Goal: Information Seeking & Learning: Learn about a topic

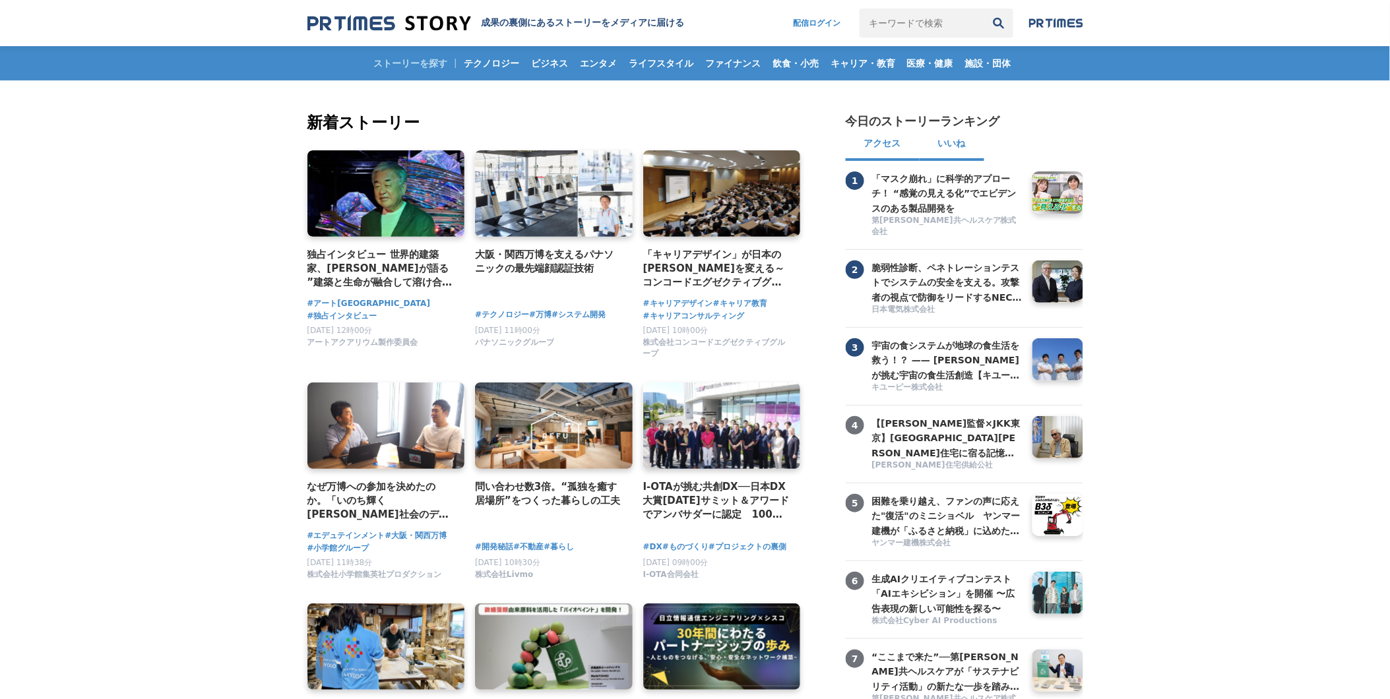
click at [963, 144] on button "いいね" at bounding box center [952, 145] width 65 height 32
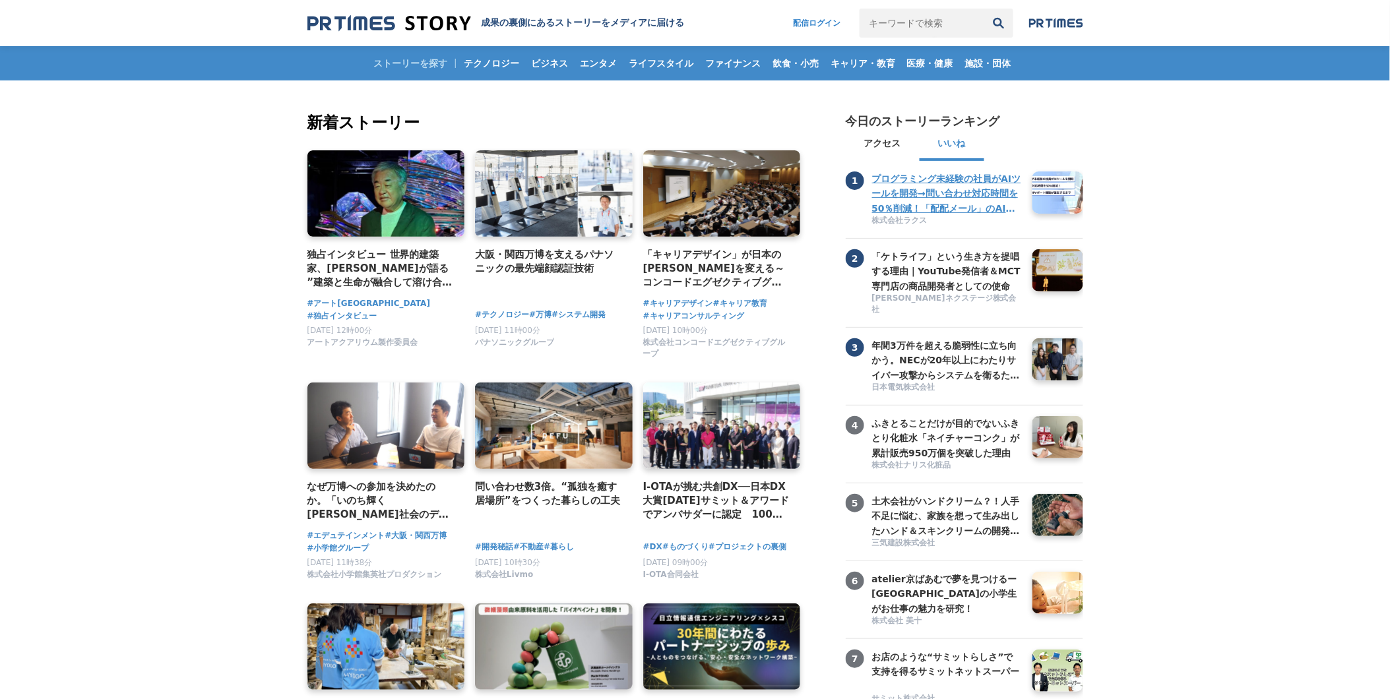
click at [966, 203] on h3 "プログラミング未経験の社員がAIツールを開発→問い合わせ対応時間を50％削減！「配配メール」のAIサポート機能が誕生するまで" at bounding box center [947, 194] width 150 height 44
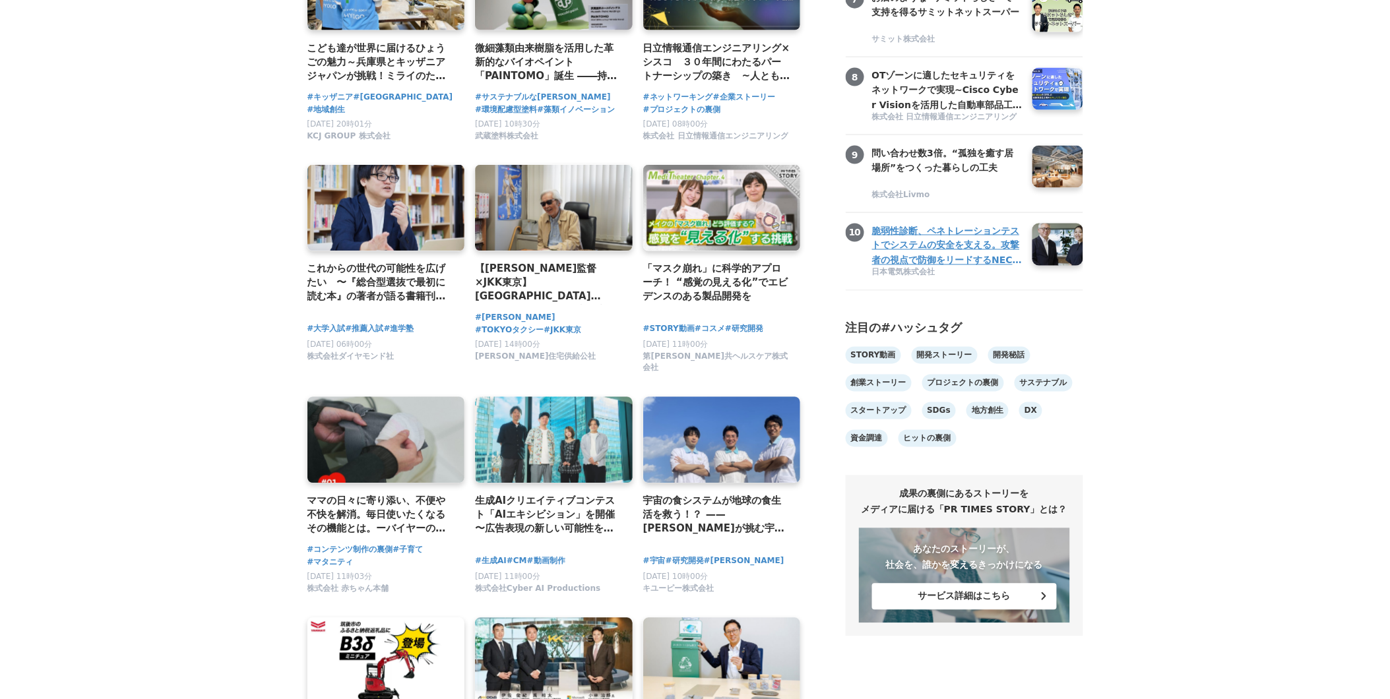
scroll to position [733, 0]
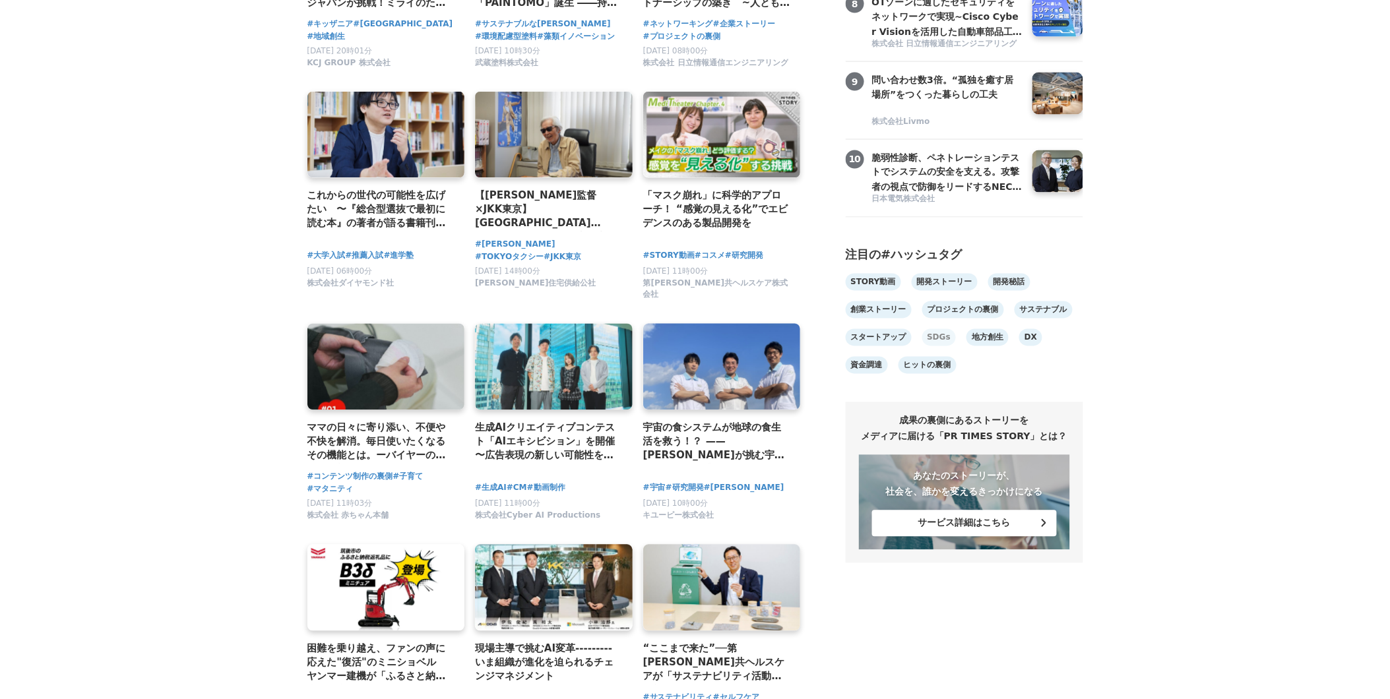
click at [935, 346] on link "SDGs" at bounding box center [939, 337] width 34 height 17
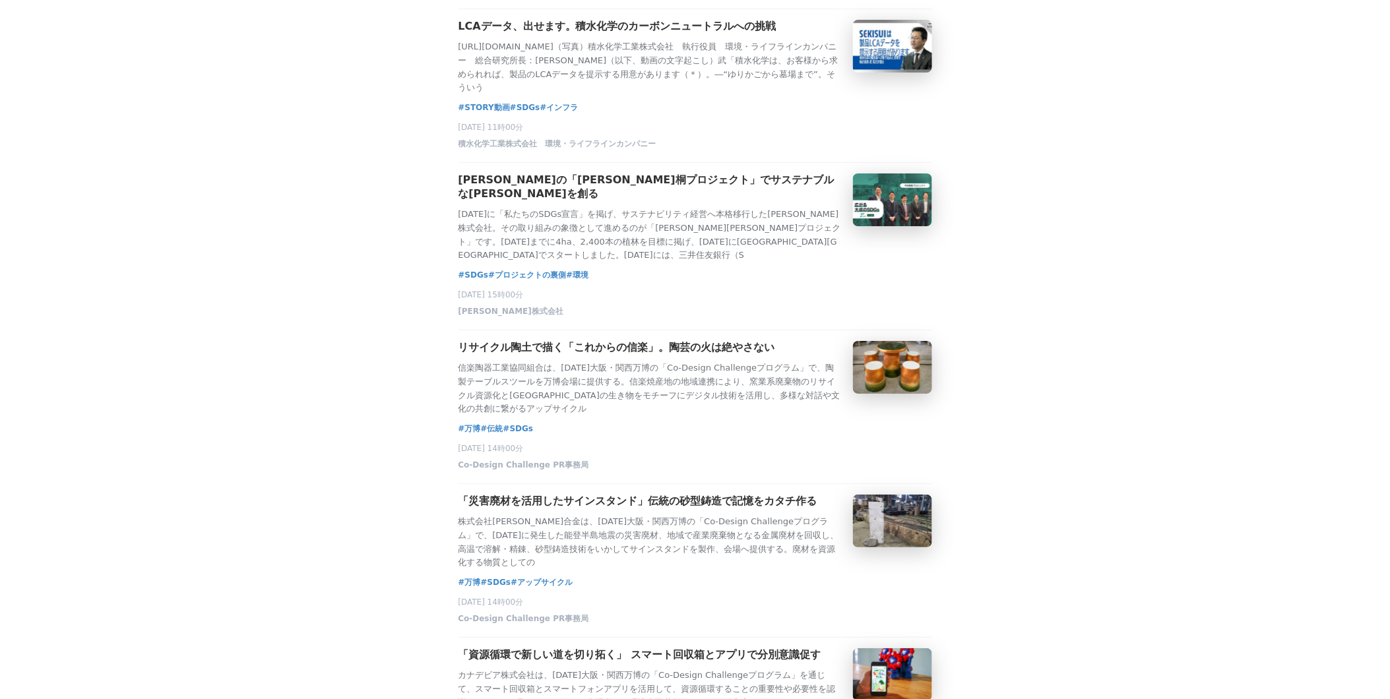
scroll to position [1686, 0]
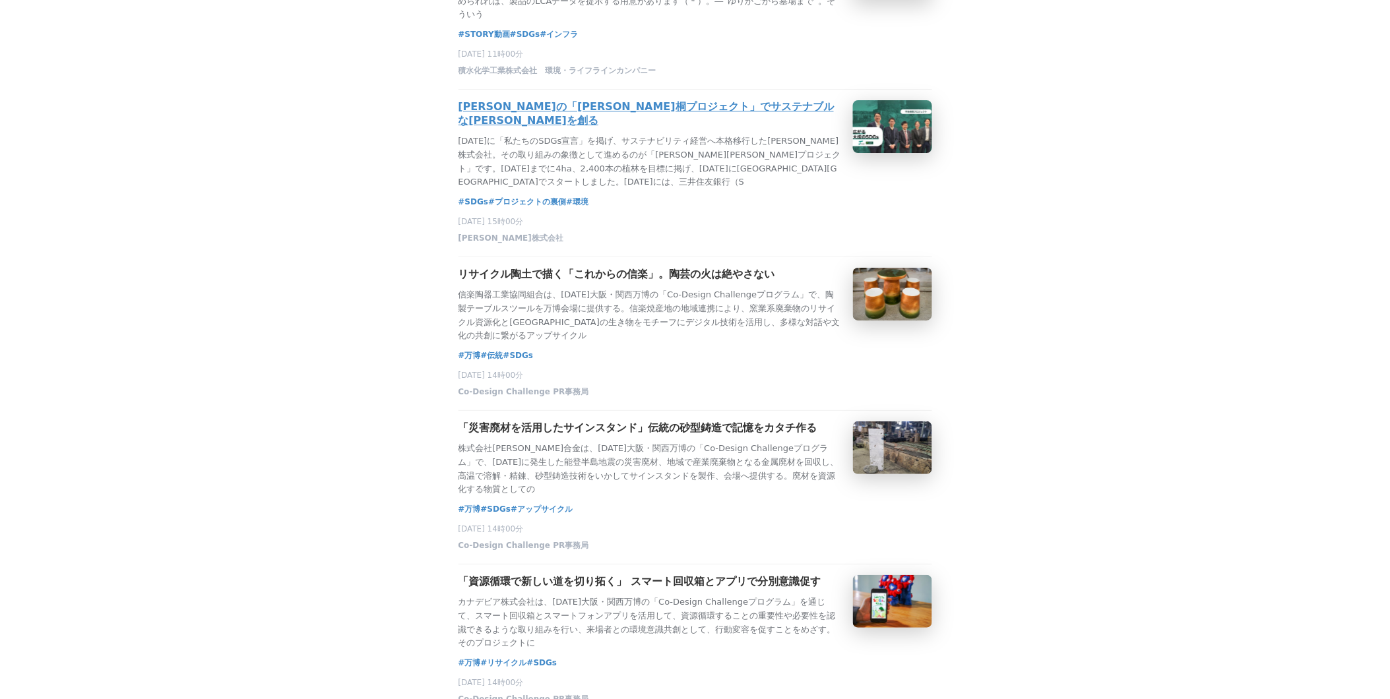
click at [720, 189] on div "[PERSON_NAME]の「[PERSON_NAME]桐プロジェクト」でサステナブルな[PERSON_NAME]を創る [DATE]に「私たちのSDGs宣言…" at bounding box center [651, 144] width 384 height 89
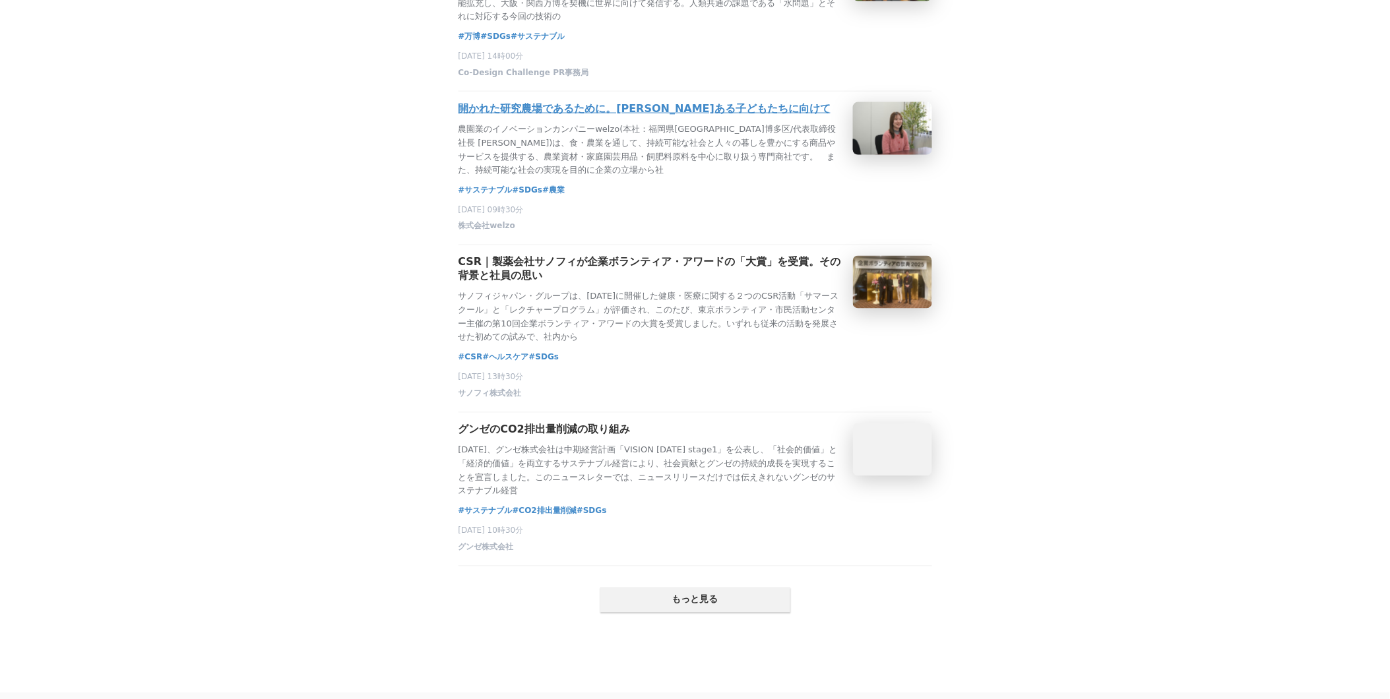
scroll to position [2492, 0]
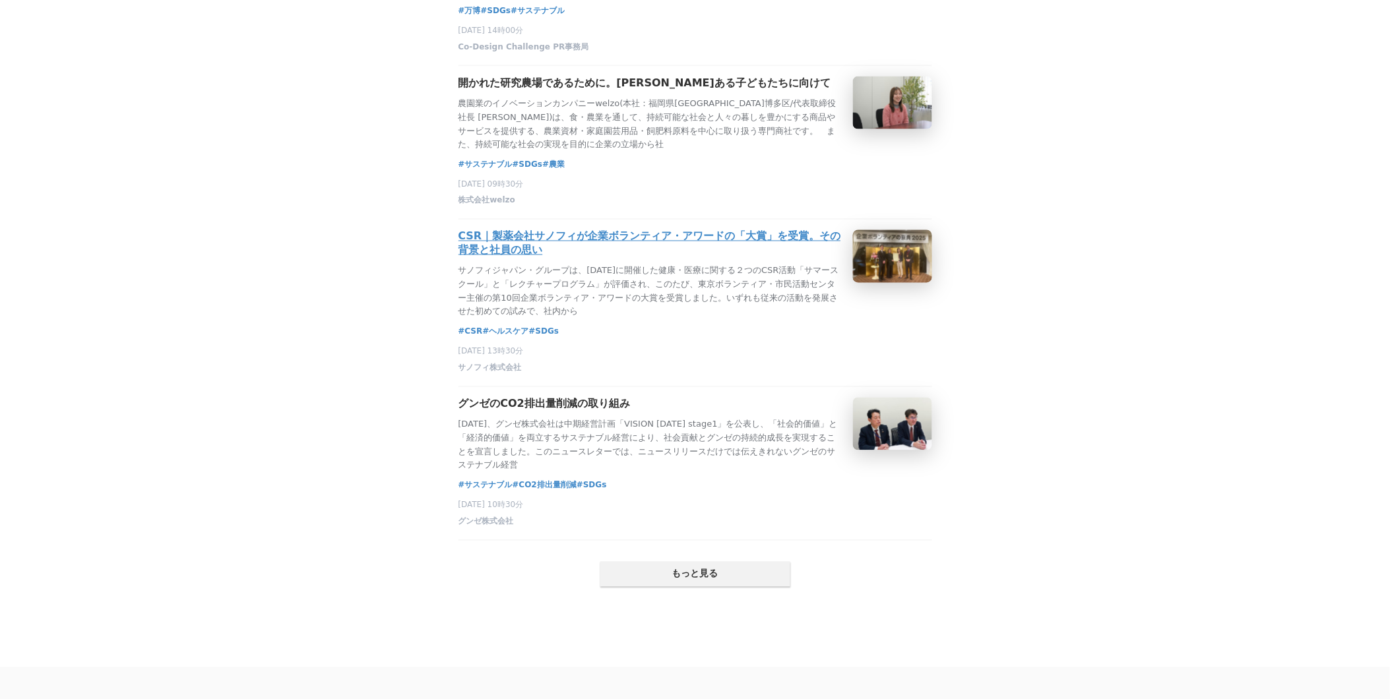
click at [663, 319] on p "サノフィジャパン・グループは、2024年に開催した健康・医療に関する２つのCSR活動「サマースクール」と「レクチャープログラム」が評価され、このたび、東京ボラ…" at bounding box center [651, 292] width 384 height 55
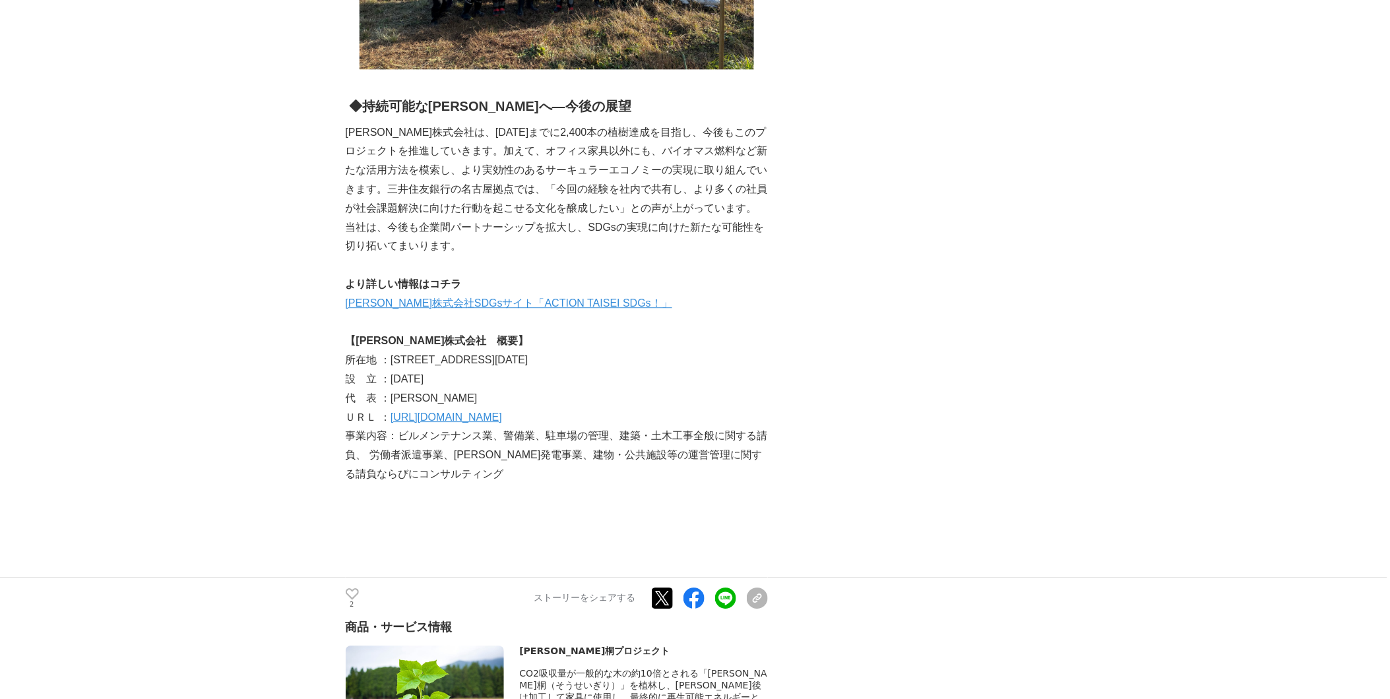
scroll to position [1173, 0]
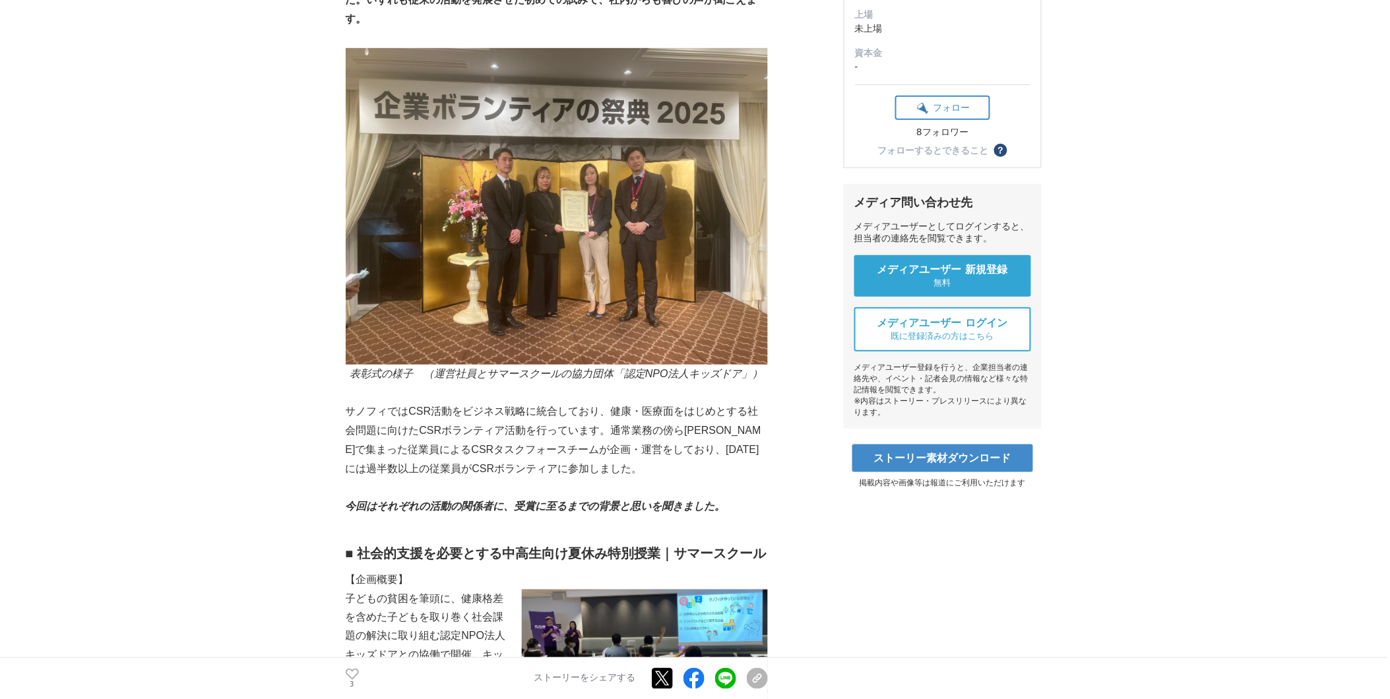
scroll to position [293, 0]
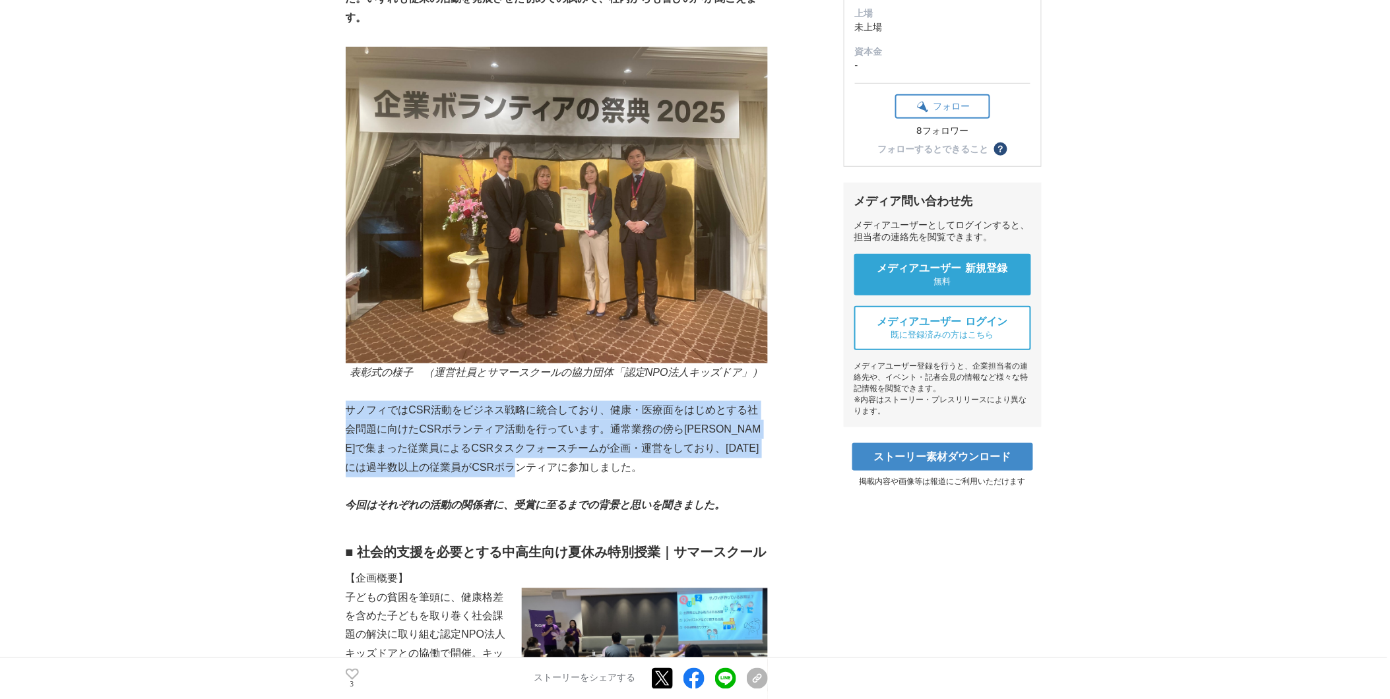
drag, startPoint x: 367, startPoint y: 413, endPoint x: 564, endPoint y: 475, distance: 206.8
click at [564, 475] on p "サノフィではCSR活動をビジネス戦略に統合しており、健康・医療面をはじめとする社会問題に向けたCSRボランティア活動を行っています。通常業務の傍ら有志で集まっ…" at bounding box center [557, 439] width 422 height 76
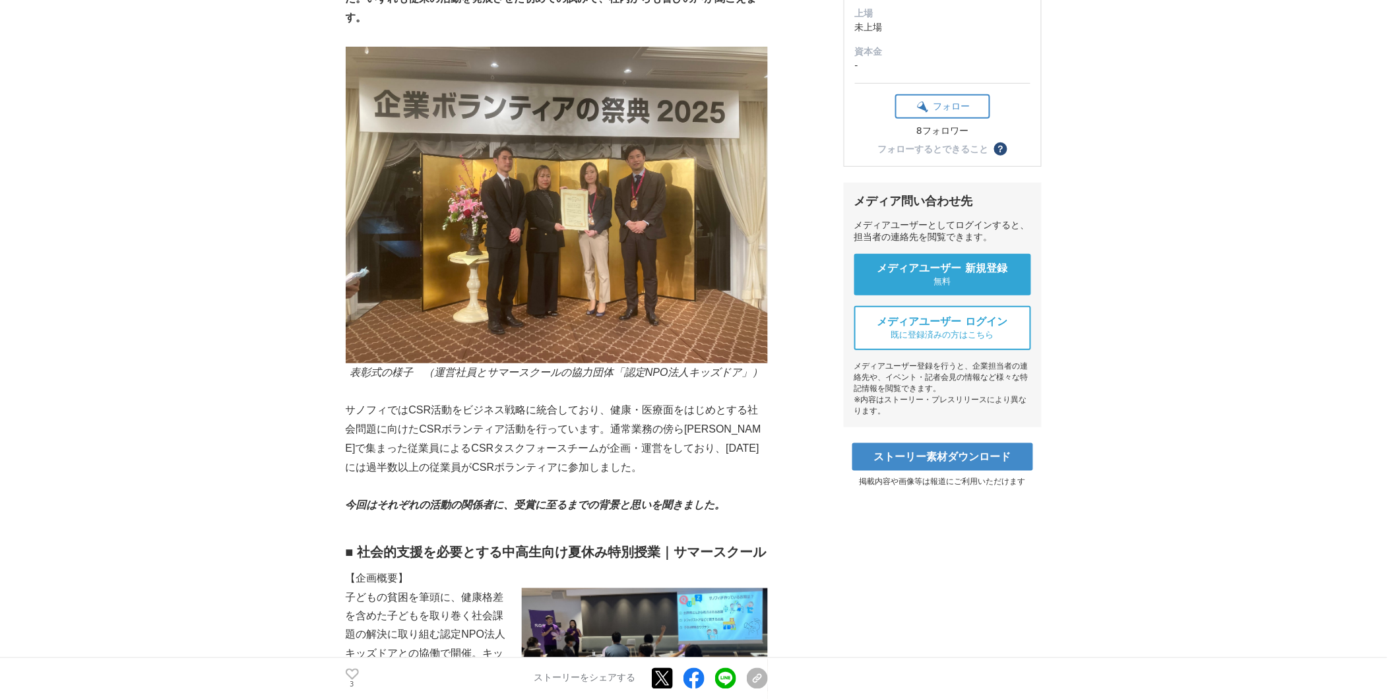
scroll to position [366, 0]
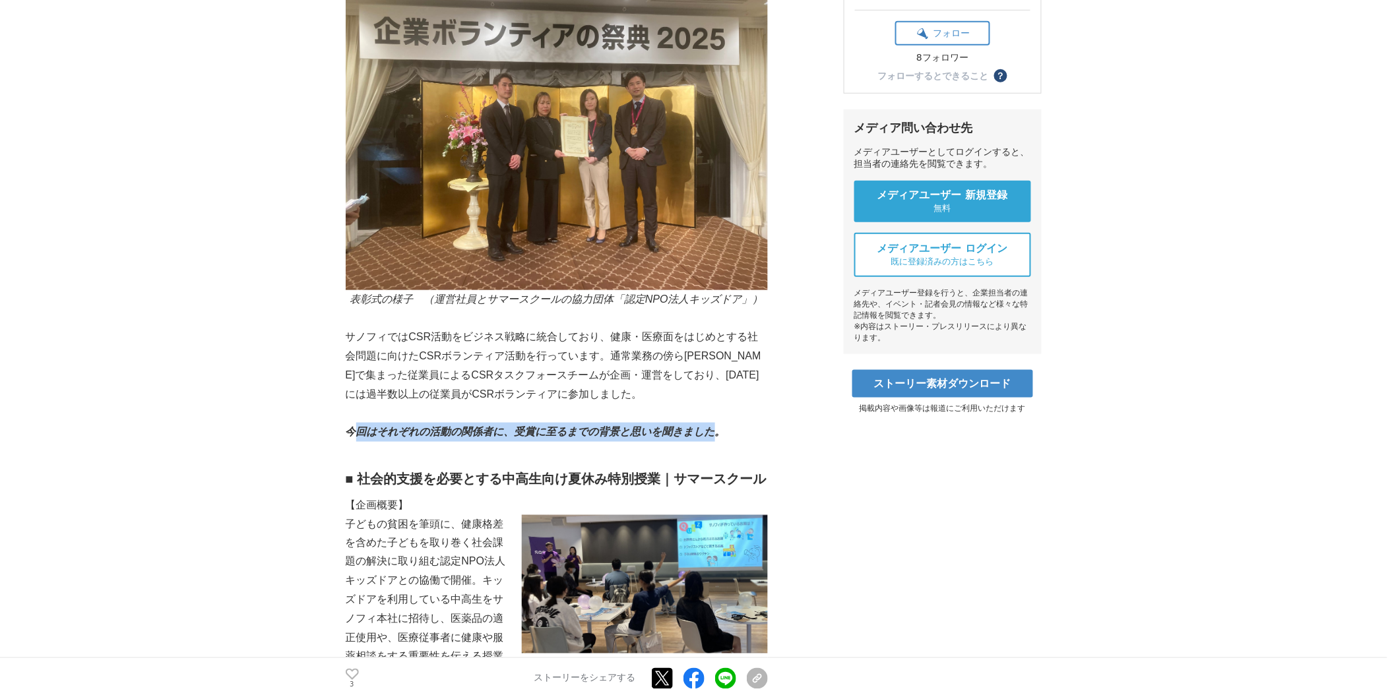
drag, startPoint x: 354, startPoint y: 439, endPoint x: 722, endPoint y: 443, distance: 368.2
click at [722, 442] on p "今回はそれぞれの活動の関係者に、受賞に至るまでの背景と思いを聞きました。" at bounding box center [557, 432] width 422 height 19
click at [723, 442] on p "今回はそれぞれの活動の関係者に、受賞に至るまでの背景と思いを聞きました。" at bounding box center [557, 432] width 422 height 19
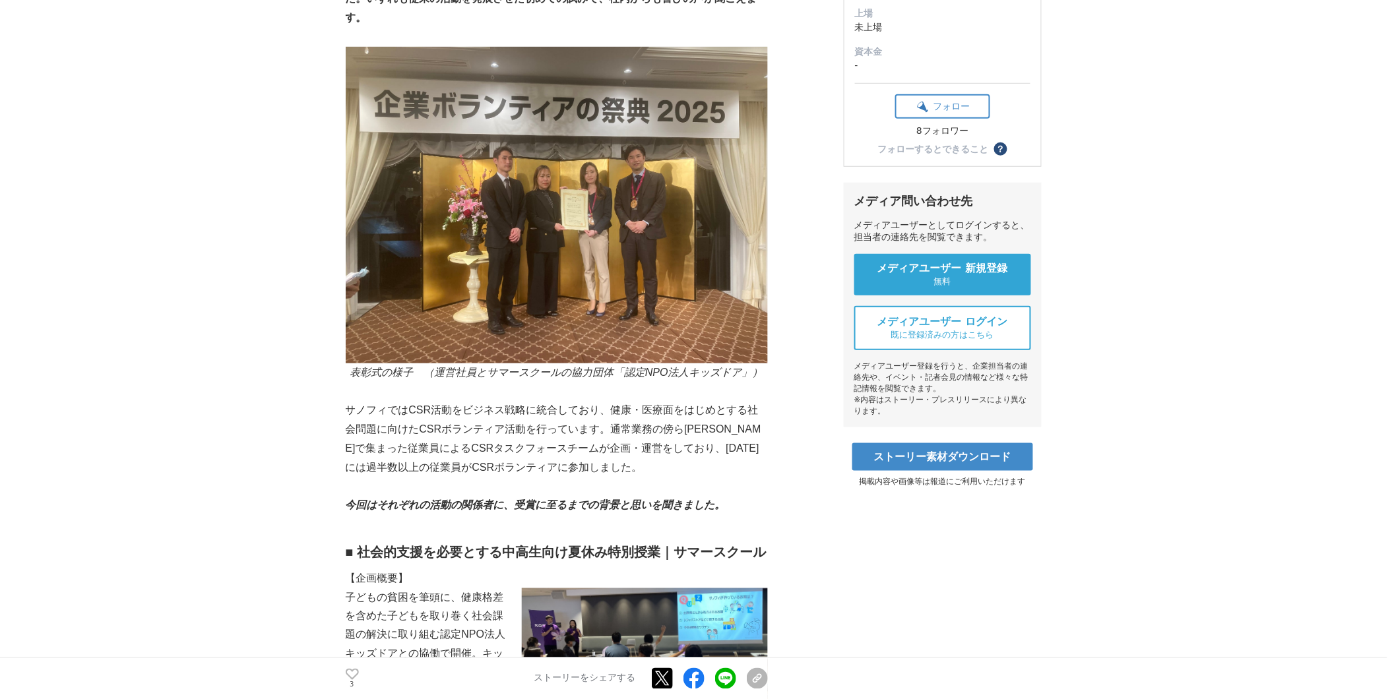
scroll to position [0, 0]
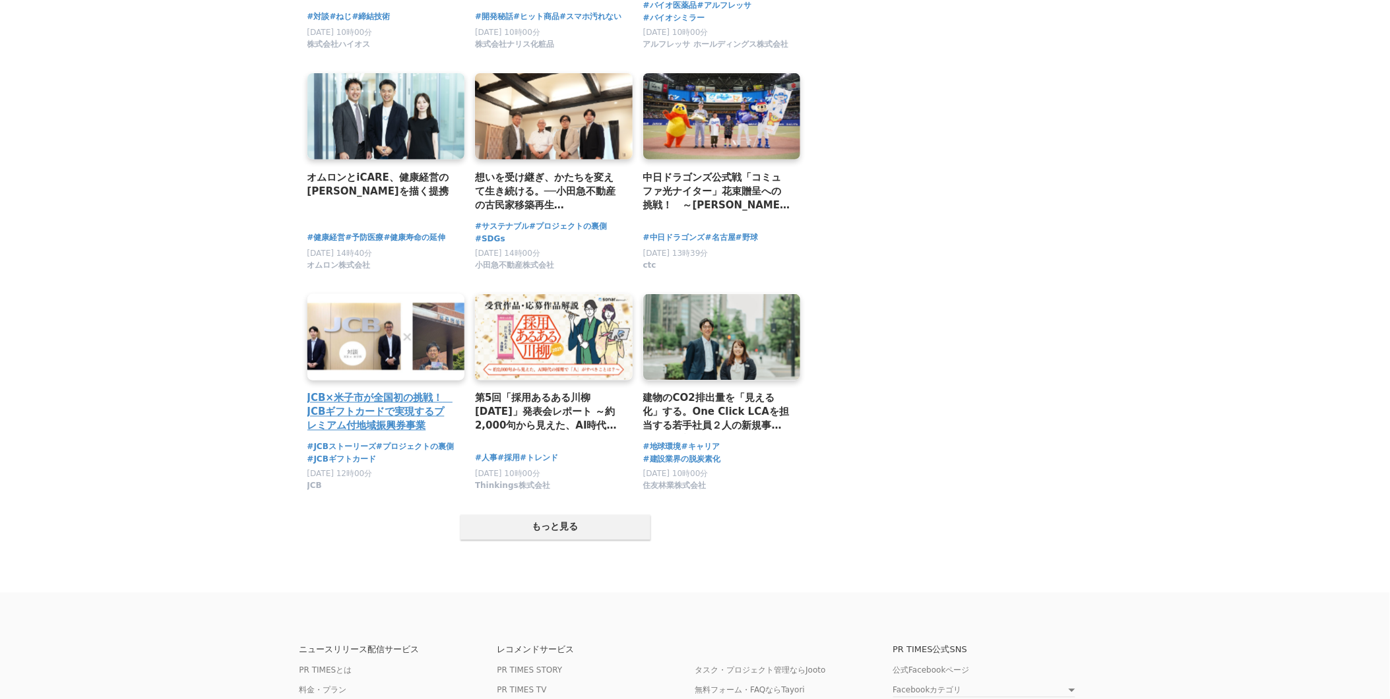
scroll to position [2346, 0]
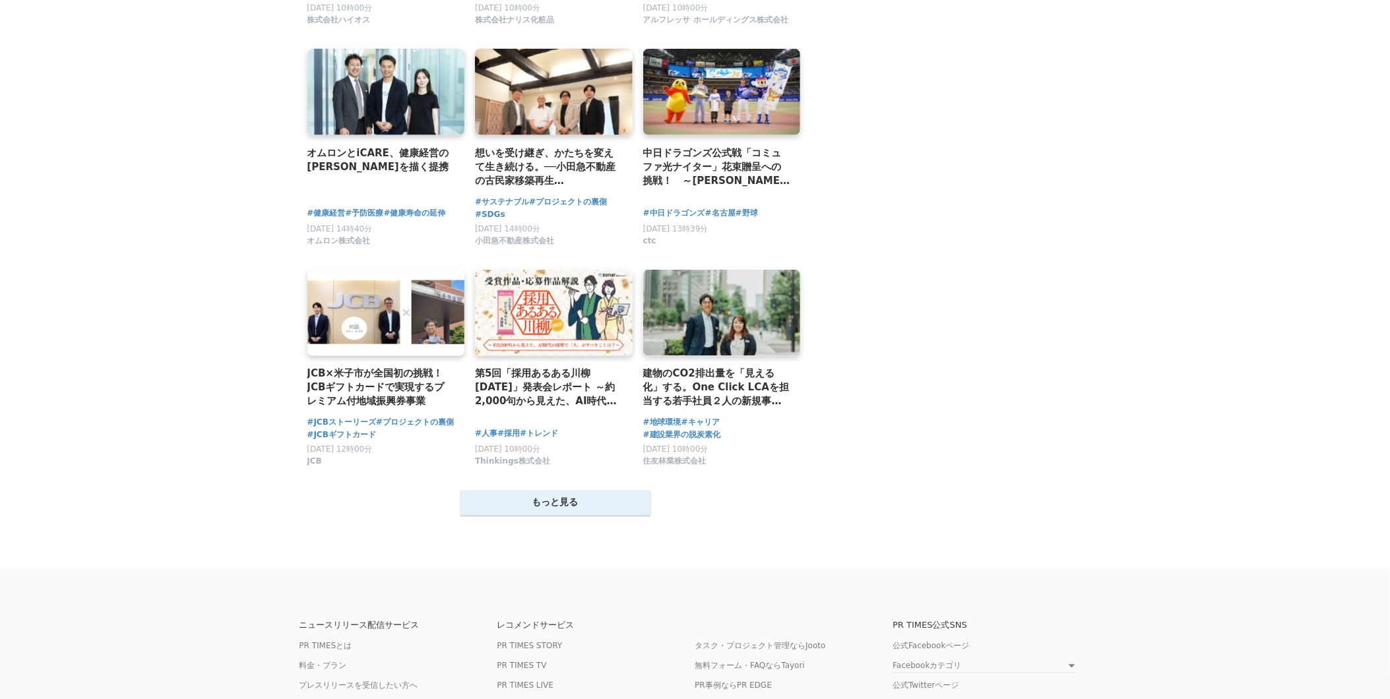
click at [577, 507] on button "もっと見る" at bounding box center [556, 503] width 190 height 25
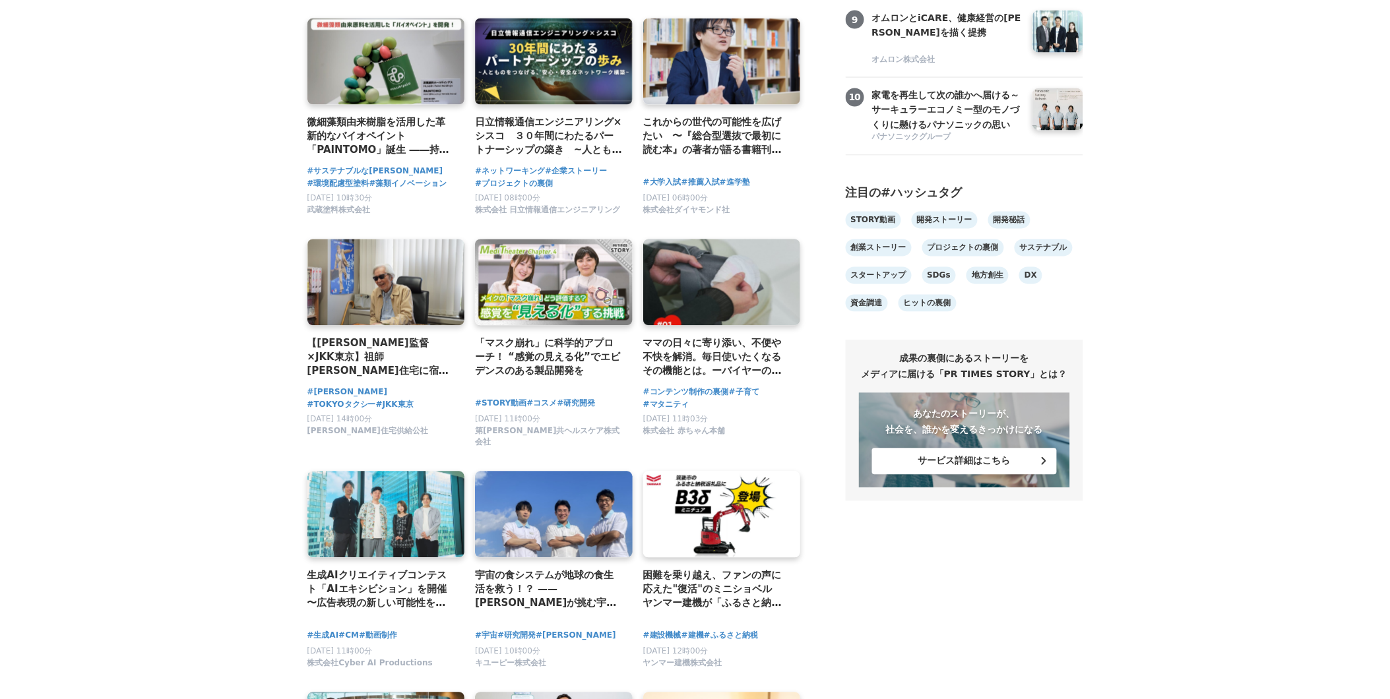
scroll to position [733, 0]
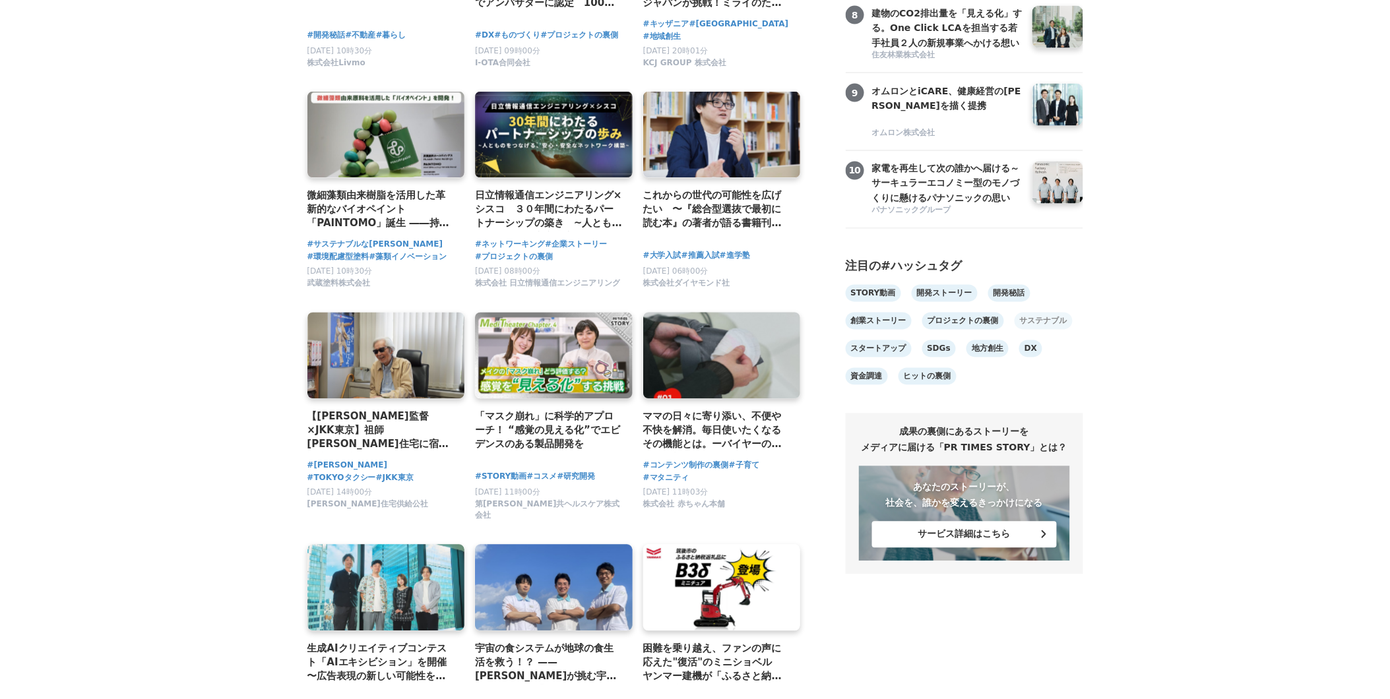
click at [1029, 330] on link "サステナブル" at bounding box center [1044, 321] width 58 height 17
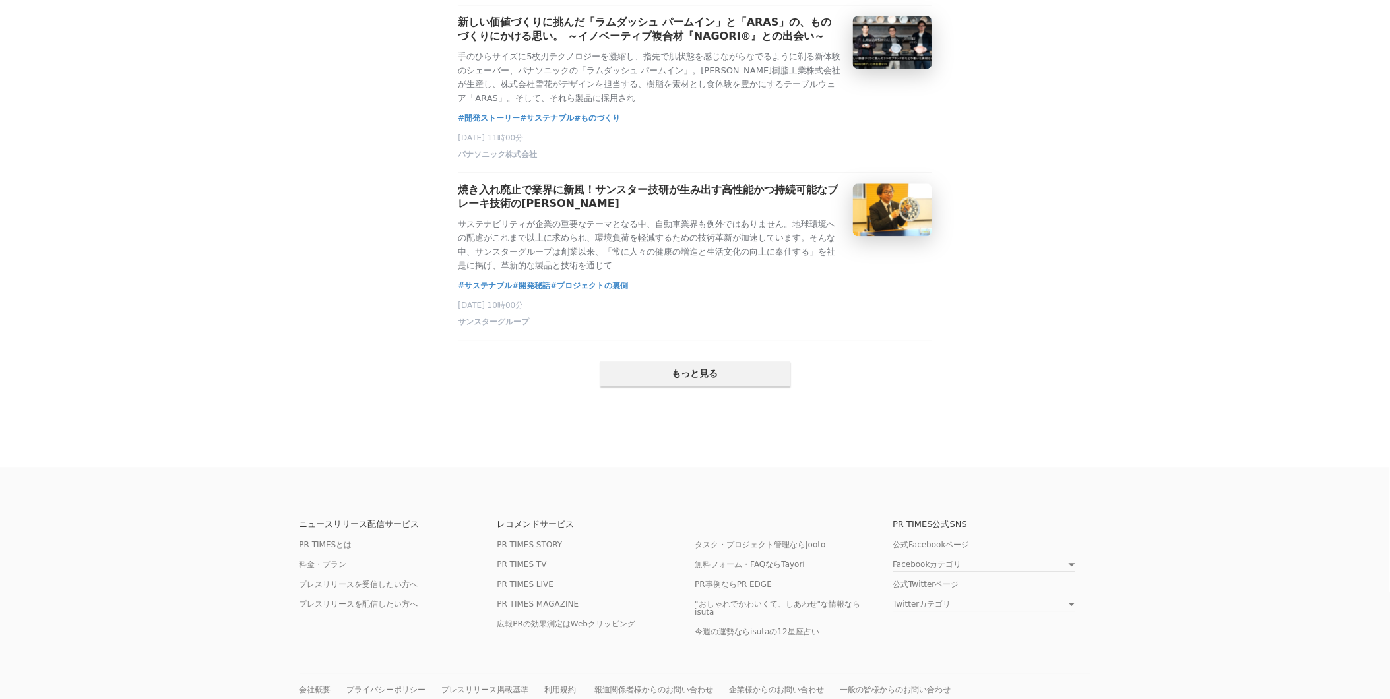
scroll to position [2786, 0]
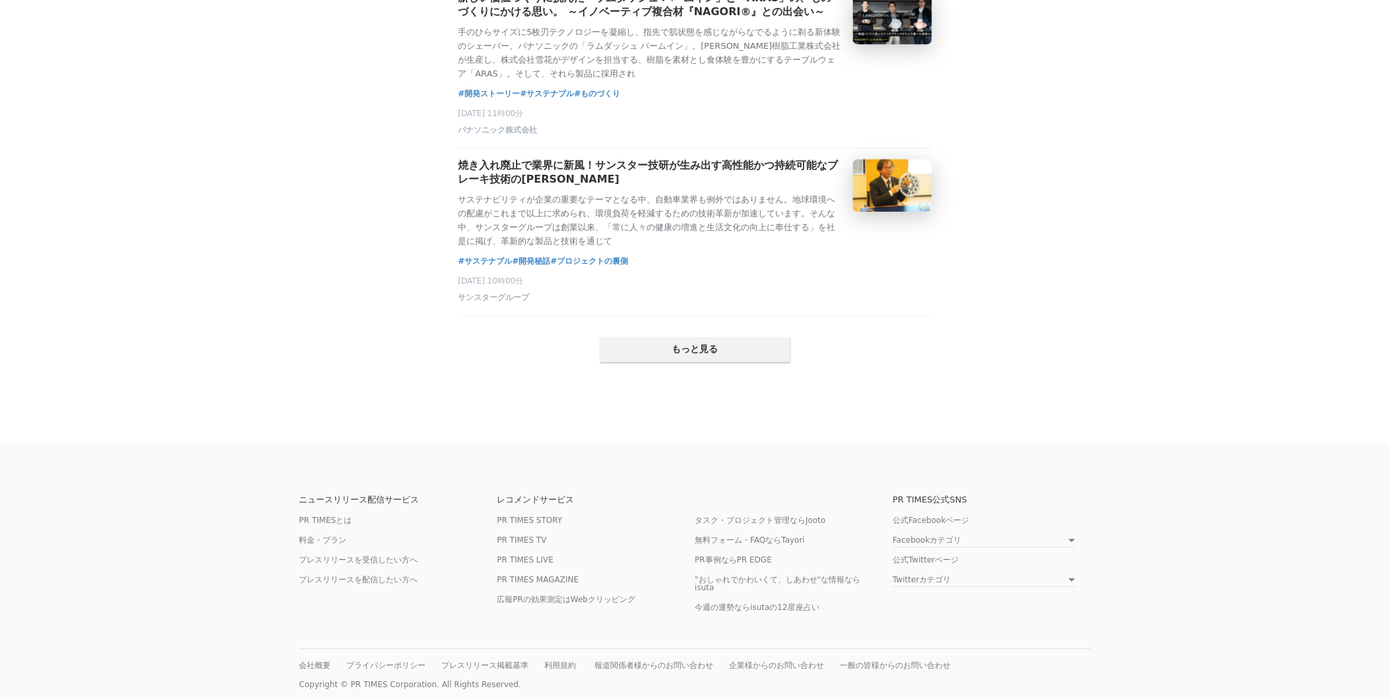
click at [750, 362] on button "もっと見る" at bounding box center [695, 349] width 190 height 25
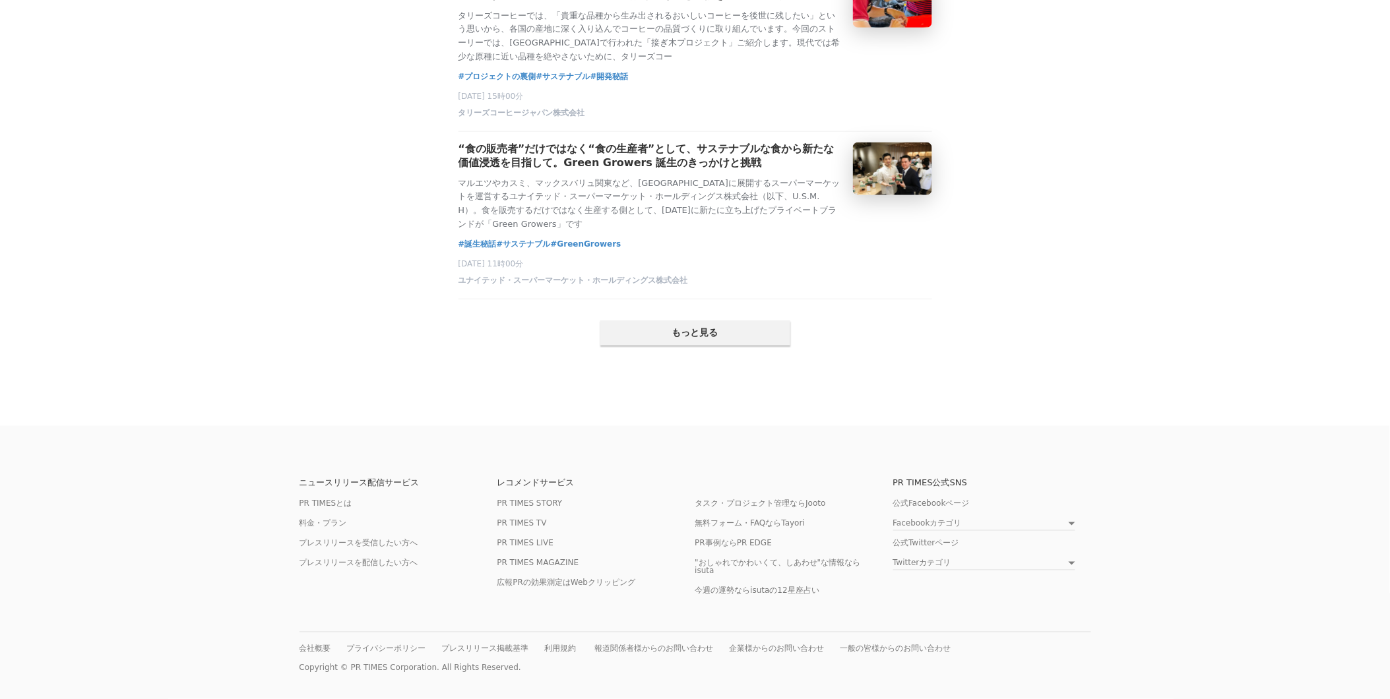
scroll to position [5939, 0]
click at [711, 346] on button "もっと見る" at bounding box center [695, 333] width 190 height 25
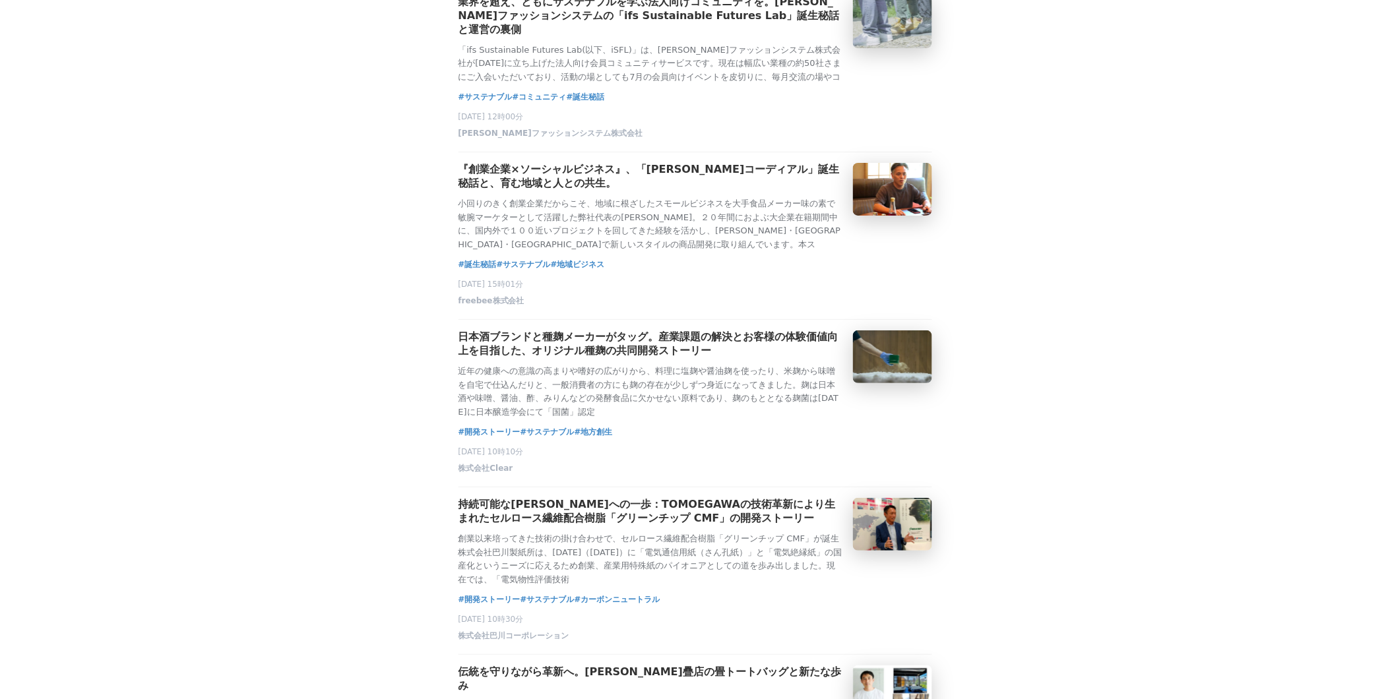
scroll to position [7111, 0]
